Goal: Communication & Community: Answer question/provide support

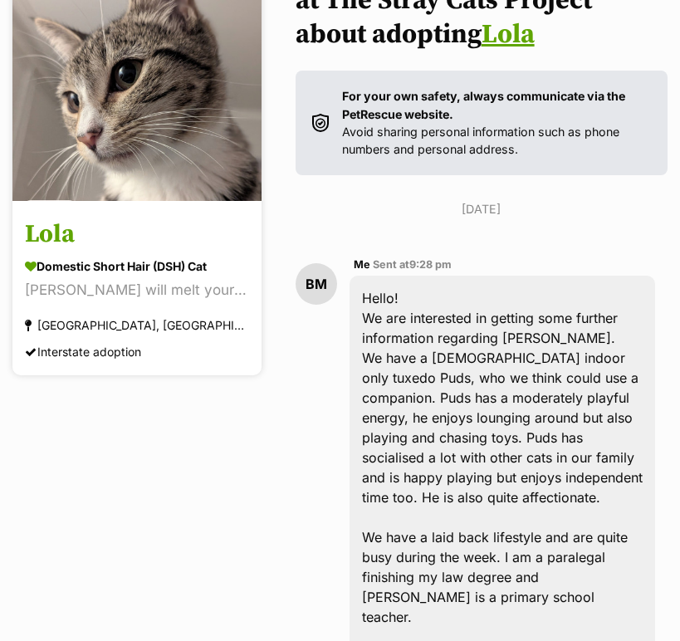
scroll to position [14, 0]
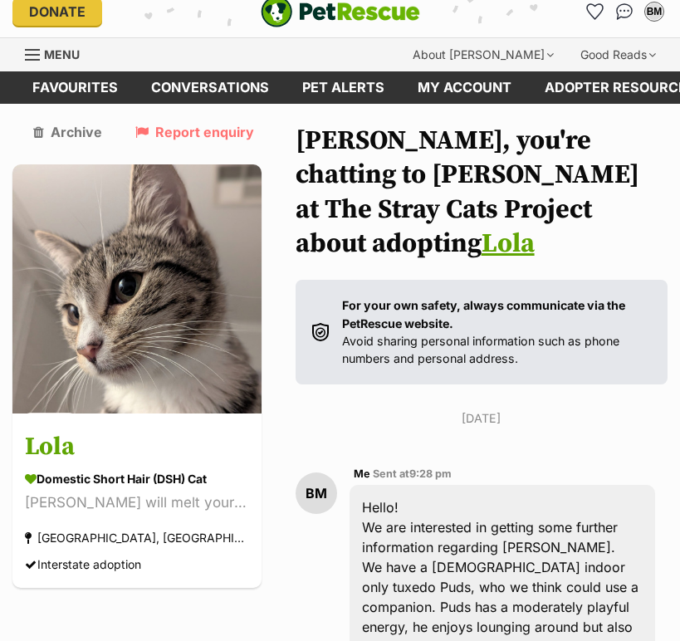
click at [535, 228] on link "Lola" at bounding box center [508, 244] width 53 height 33
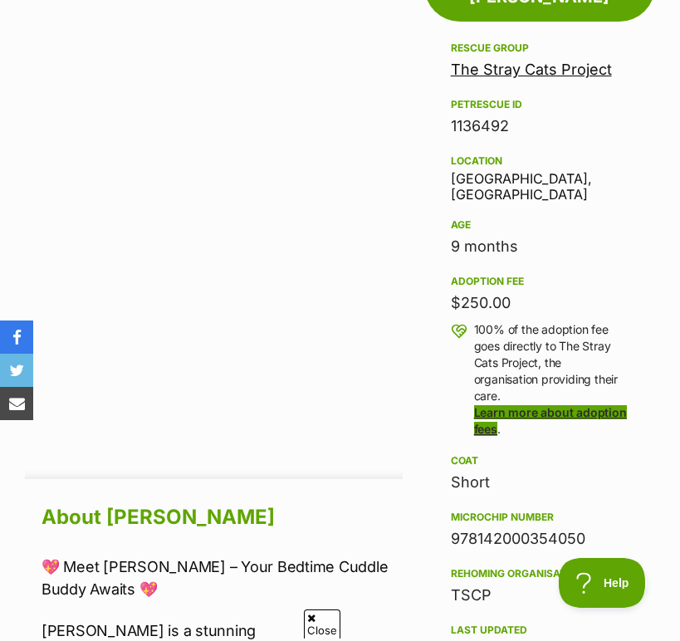
scroll to position [915, 0]
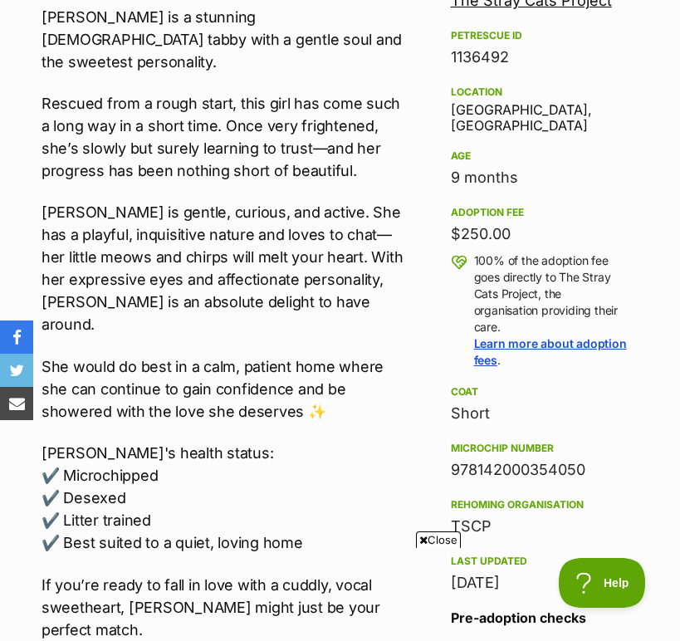
click at [470, 459] on div "978142000354050" at bounding box center [540, 470] width 178 height 23
click at [469, 459] on div "978142000354050" at bounding box center [540, 470] width 178 height 23
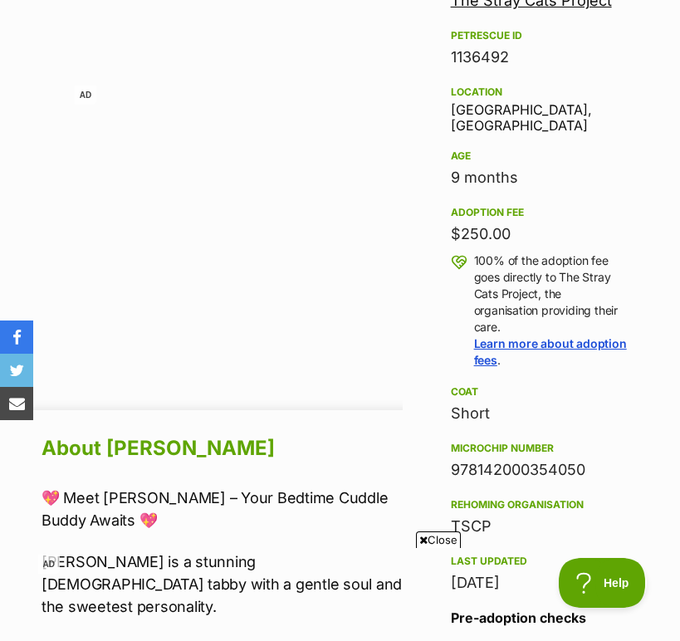
copy div "978142000354050"
click at [654, 406] on aside "Rescue group The Stray Cats Project PetRescue ID 1136492 Location Newcastle, NS…" at bounding box center [540, 390] width 231 height 842
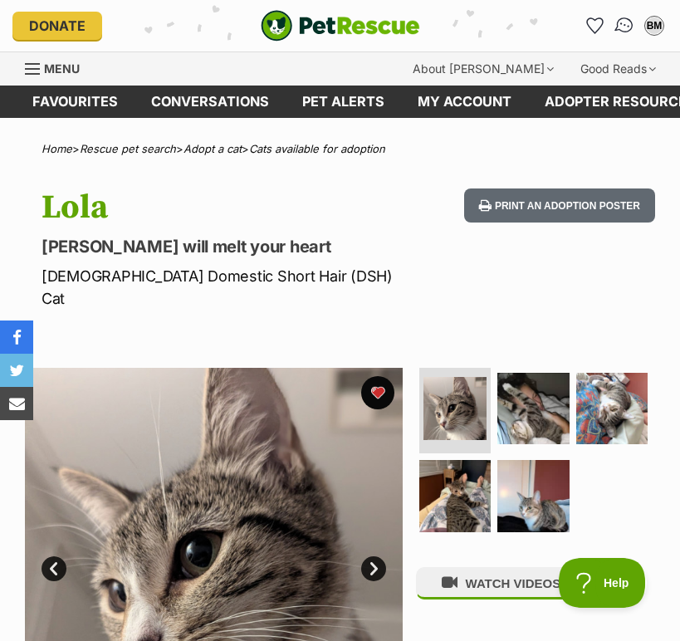
click at [629, 30] on img "Conversations" at bounding box center [625, 26] width 22 height 22
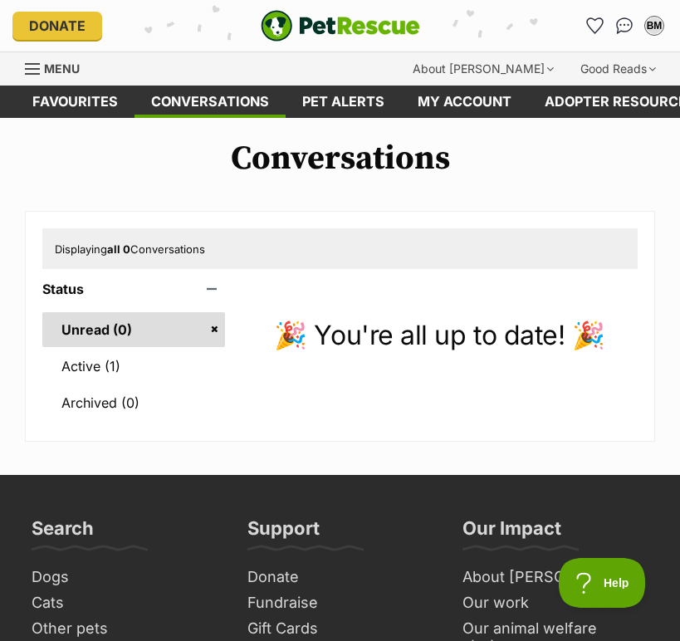
drag, startPoint x: 0, startPoint y: 0, endPoint x: 311, endPoint y: 373, distance: 485.5
click at [311, 373] on div "🎉 You're all up to date! 🎉" at bounding box center [440, 347] width 396 height 130
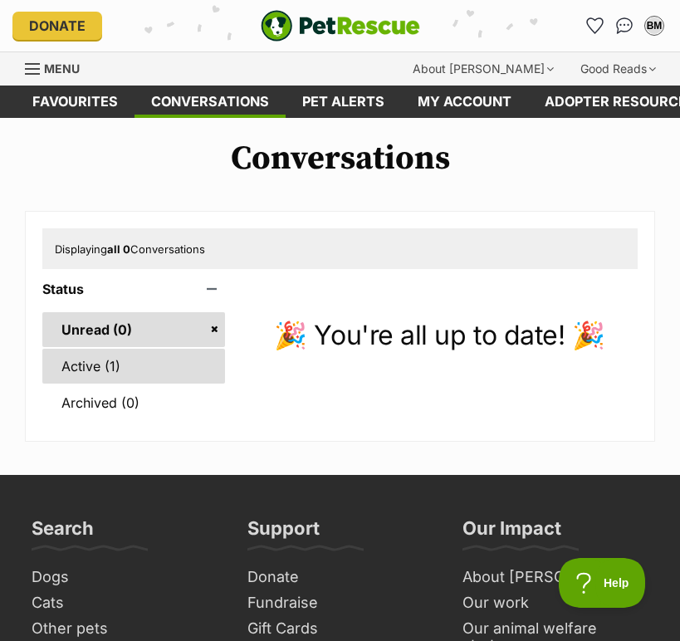
click at [153, 359] on link "Active (1)" at bounding box center [133, 366] width 183 height 35
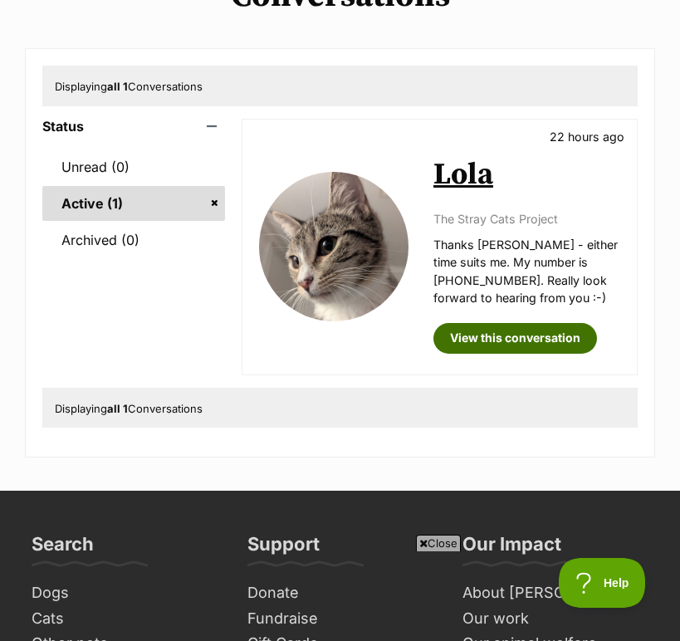
click at [495, 342] on link "View this conversation" at bounding box center [516, 338] width 164 height 30
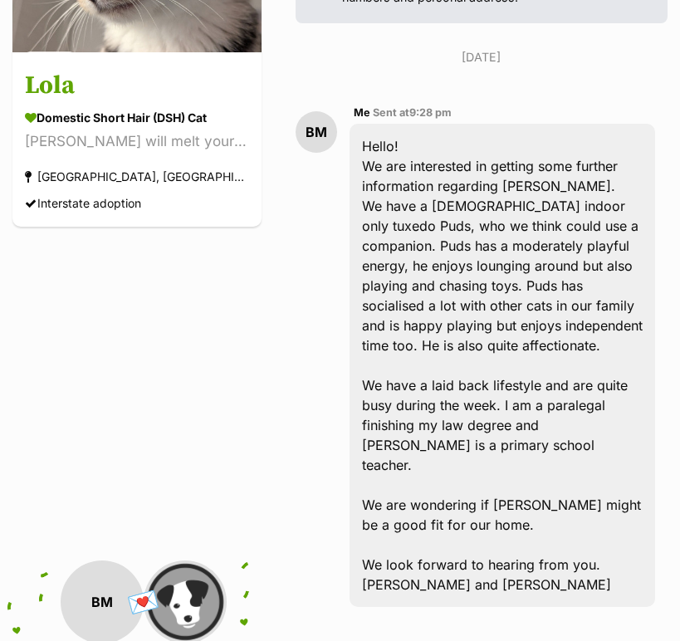
scroll to position [370, 0]
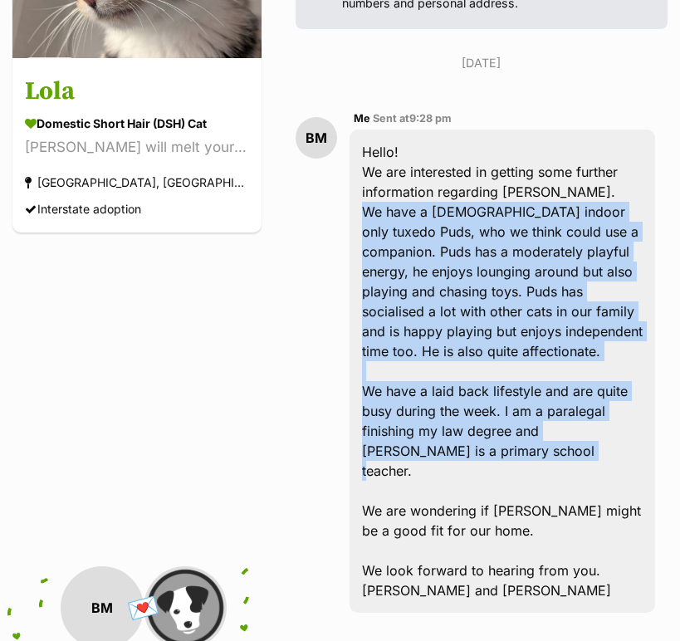
drag, startPoint x: 365, startPoint y: 168, endPoint x: 521, endPoint y: 412, distance: 289.9
click at [521, 412] on div "Hello! We are interested in getting some further information regarding Lola. We…" at bounding box center [503, 372] width 306 height 484
copy div "We have a 3 year old indoor only tuxedo Puds, who we think could use a companio…"
